Goal: Task Accomplishment & Management: Complete application form

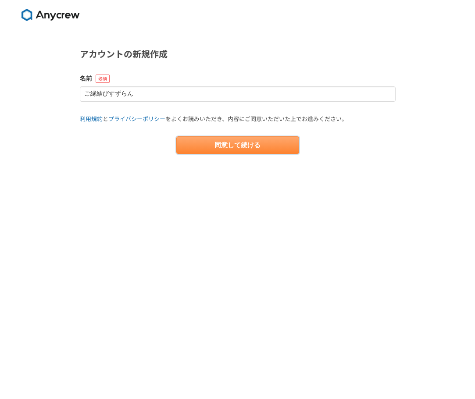
click at [195, 147] on button "同意して続ける" at bounding box center [237, 145] width 123 height 18
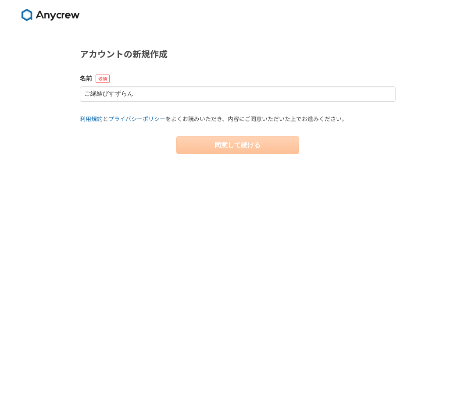
select select "13"
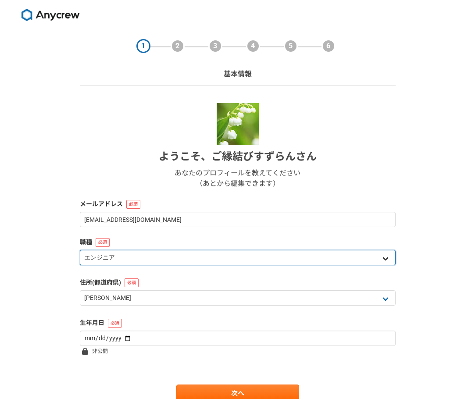
click at [359, 258] on select "エンジニア デザイナー ライター 営業 マーケティング 企画・事業開発 バックオフィス その他" at bounding box center [238, 257] width 316 height 15
select select "8"
click at [80, 250] on select "エンジニア デザイナー ライター 営業 マーケティング 企画・事業開発 バックオフィス その他" at bounding box center [238, 257] width 316 height 15
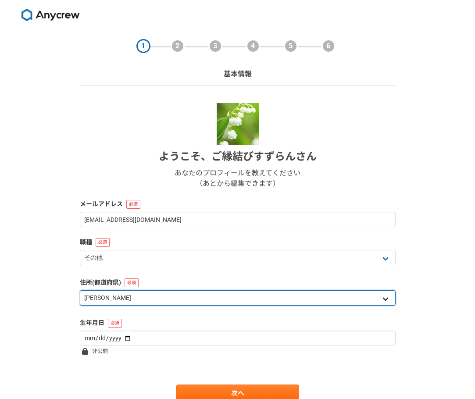
click at [223, 297] on select "北海道 [GEOGRAPHIC_DATA] [GEOGRAPHIC_DATA] [PERSON_NAME][GEOGRAPHIC_DATA] [PERSON_…" at bounding box center [238, 298] width 316 height 15
select select "22"
click at [80, 291] on select "北海道 [GEOGRAPHIC_DATA] [GEOGRAPHIC_DATA] [PERSON_NAME][GEOGRAPHIC_DATA] [PERSON_…" at bounding box center [238, 298] width 316 height 15
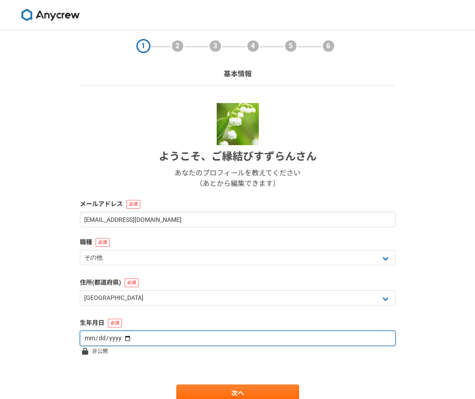
click at [172, 341] on input "date" at bounding box center [238, 338] width 316 height 15
click at [134, 339] on input "date" at bounding box center [238, 338] width 316 height 15
type input "[DATE]"
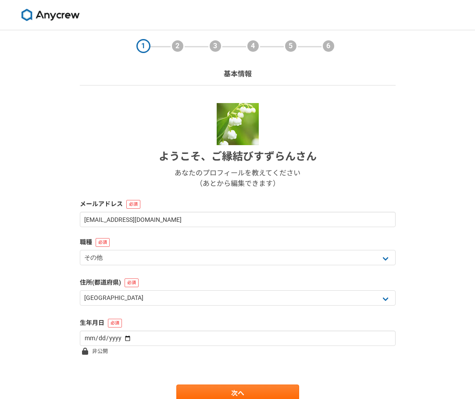
click at [435, 348] on div "1 2 3 4 5 6 基本情報 ようこそ、 ご縁結びすずらん さん あなたのプロフィールを教えてください （あとから編集できます） メールアドレス [EMA…" at bounding box center [237, 233] width 475 height 407
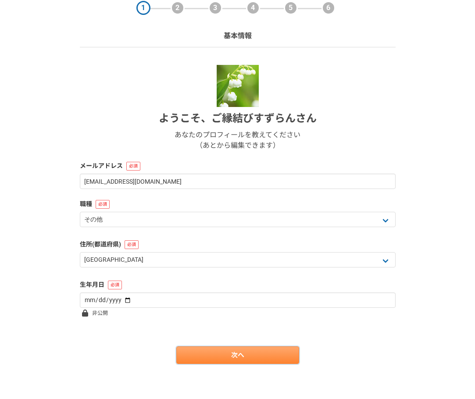
click at [271, 352] on link "次へ" at bounding box center [237, 356] width 123 height 18
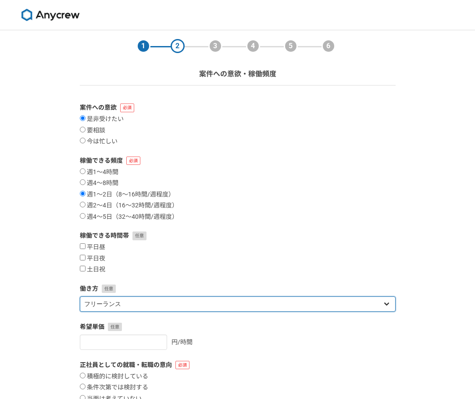
click at [384, 302] on select "フリーランス 副業 その他" at bounding box center [238, 304] width 316 height 15
select select "sidejob"
click at [80, 297] on select "フリーランス 副業 その他" at bounding box center [238, 304] width 316 height 15
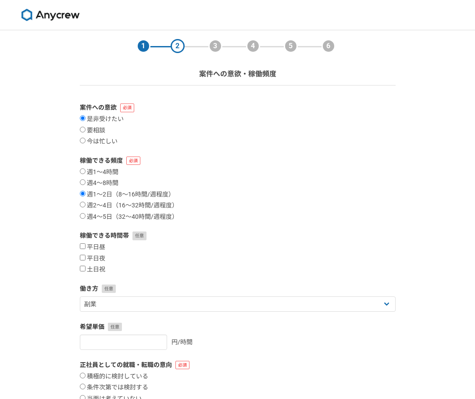
click at [469, 359] on div "1 2 3 4 5 6 案件への意欲・稼働頻度 案件への意欲 是非受けたい 要相談 今は忙しい 稼働できる頻度 週1〜4時間 週4〜8時間 週1〜2日（8〜1…" at bounding box center [237, 261] width 475 height 463
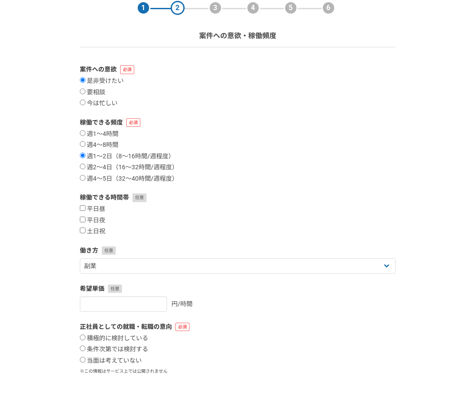
scroll to position [88, 0]
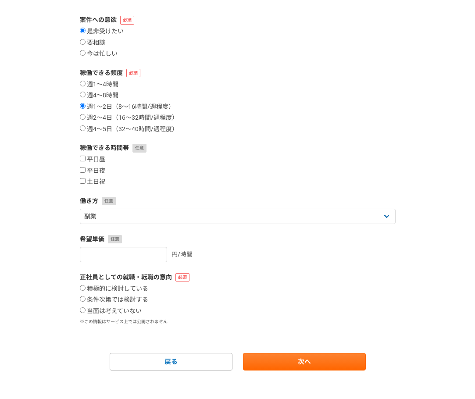
click at [83, 157] on input "平日昼" at bounding box center [83, 159] width 6 height 6
checkbox input "true"
click at [83, 118] on input "週2〜4日（16〜32時間/週程度）" at bounding box center [83, 117] width 6 height 6
radio input "true"
click at [83, 42] on input "要相談" at bounding box center [83, 42] width 6 height 6
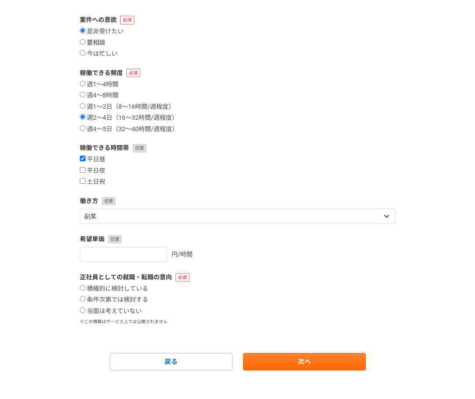
radio input "true"
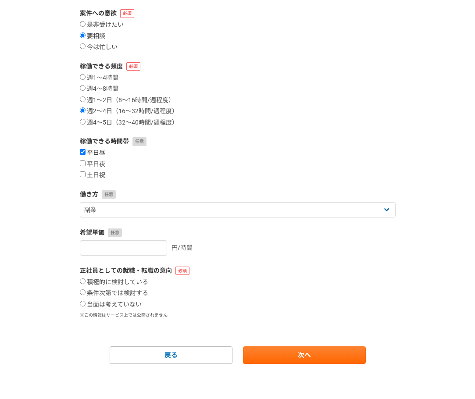
click at [84, 149] on input "平日昼" at bounding box center [83, 152] width 6 height 6
click at [83, 151] on input "平日昼" at bounding box center [83, 152] width 6 height 6
checkbox input "true"
click at [82, 292] on input "条件次第では検討する" at bounding box center [83, 293] width 6 height 6
radio input "true"
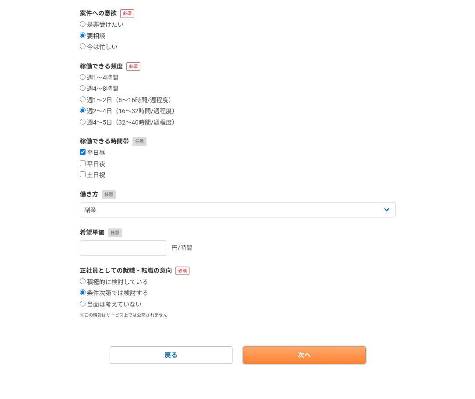
click at [351, 354] on link "次へ" at bounding box center [304, 356] width 123 height 18
select select
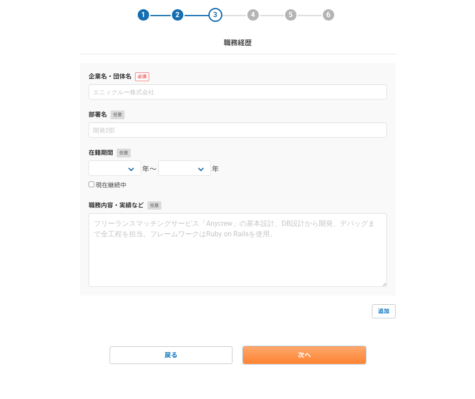
scroll to position [0, 0]
